Goal: Information Seeking & Learning: Find specific fact

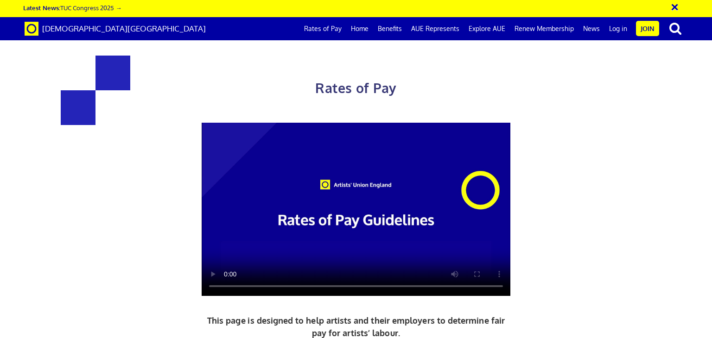
scroll to position [0, 7]
click at [652, 123] on div "Rates of Pay This page is designed to help artists and their employers to deter…" at bounding box center [355, 244] width 725 height 471
click at [649, 117] on div "Rates of Pay This page is designed to help artists and their employers to deter…" at bounding box center [355, 244] width 725 height 471
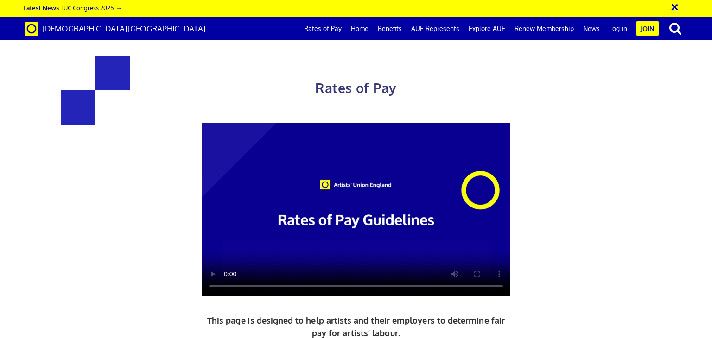
drag, startPoint x: 176, startPoint y: 197, endPoint x: 225, endPoint y: 200, distance: 48.7
copy h3 "352.01"
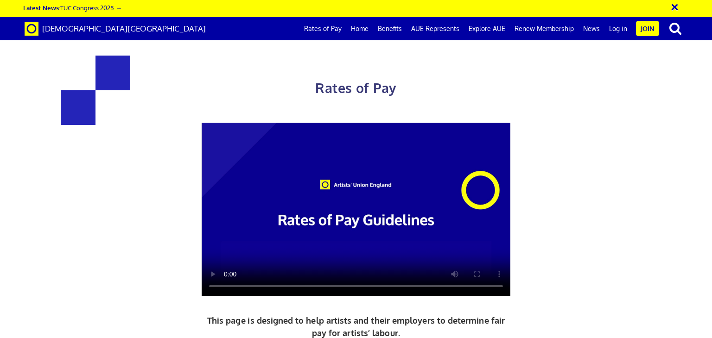
drag, startPoint x: 404, startPoint y: 182, endPoint x: 461, endPoint y: 184, distance: 56.6
copy h3 "£387.21"
click at [646, 109] on div "Rates of Pay This page is designed to help artists and their employers to deter…" at bounding box center [355, 244] width 725 height 471
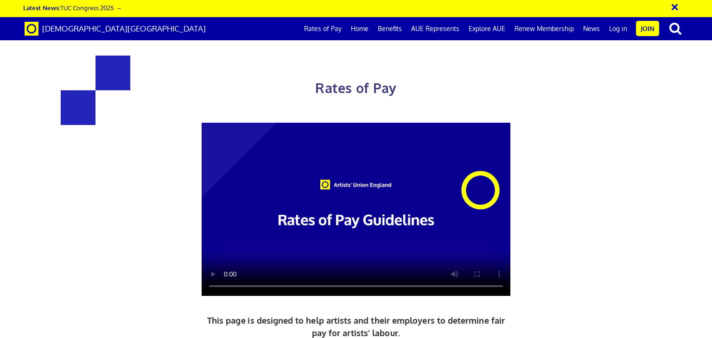
scroll to position [389, 0]
drag, startPoint x: 183, startPoint y: 295, endPoint x: 274, endPoint y: 297, distance: 90.8
copy span "5+ years experience"
drag, startPoint x: 455, startPoint y: 228, endPoint x: 511, endPoint y: 231, distance: 56.1
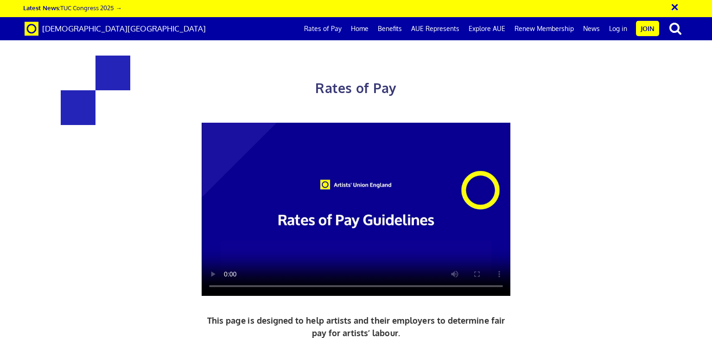
drag, startPoint x: 511, startPoint y: 231, endPoint x: 416, endPoint y: 232, distance: 95.9
drag, startPoint x: 393, startPoint y: 235, endPoint x: 536, endPoint y: 241, distance: 142.8
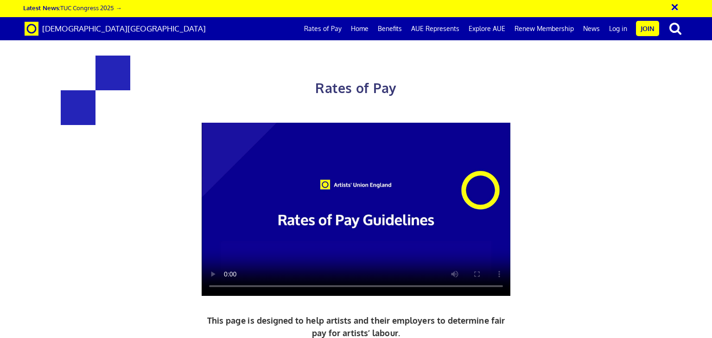
copy h3 "£387.21 a day"
drag, startPoint x: 404, startPoint y: 291, endPoint x: 528, endPoint y: 295, distance: 123.7
copy span "ead artist/project manager"
